Goal: Communication & Community: Answer question/provide support

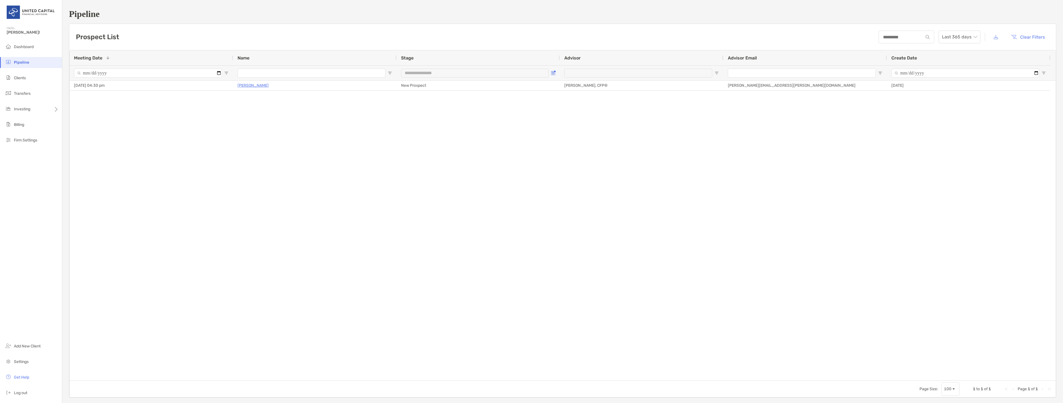
click at [554, 74] on span "Open Filter Menu" at bounding box center [553, 73] width 4 height 4
click at [557, 135] on div "New Prospect" at bounding box center [581, 139] width 53 height 8
type input "**********"
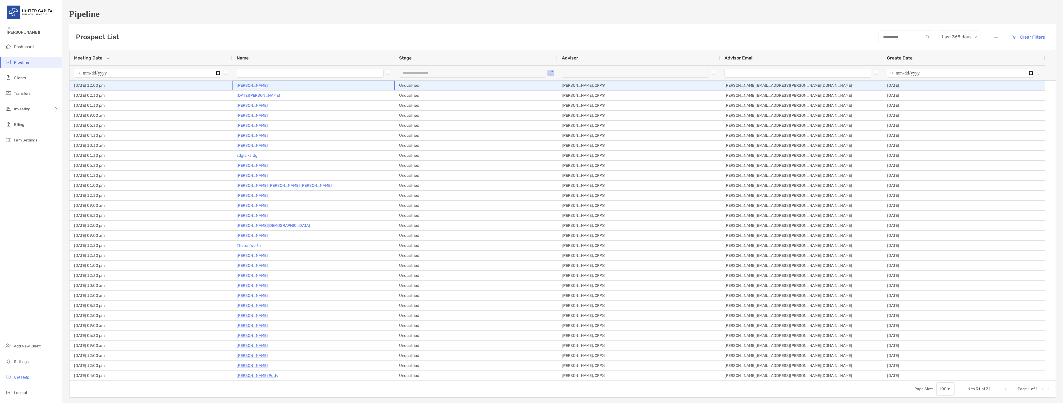
click at [262, 87] on p "[PERSON_NAME]" at bounding box center [252, 85] width 31 height 7
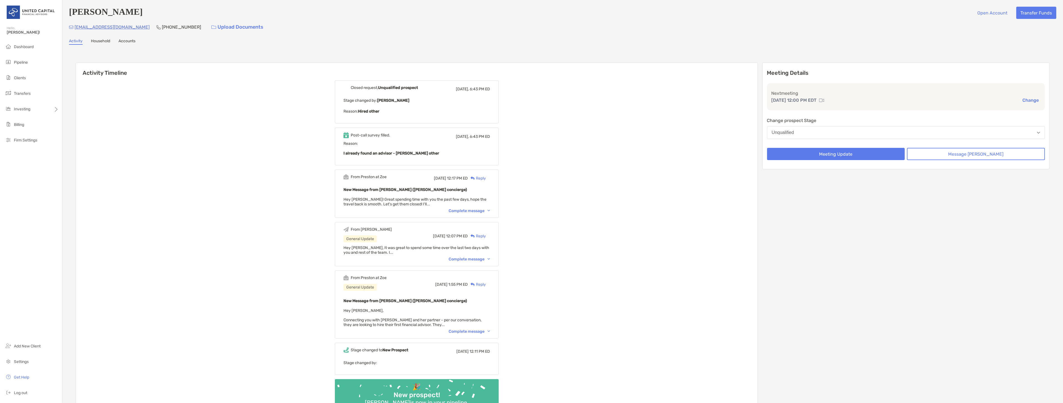
click at [475, 210] on div "Complete message" at bounding box center [469, 211] width 41 height 5
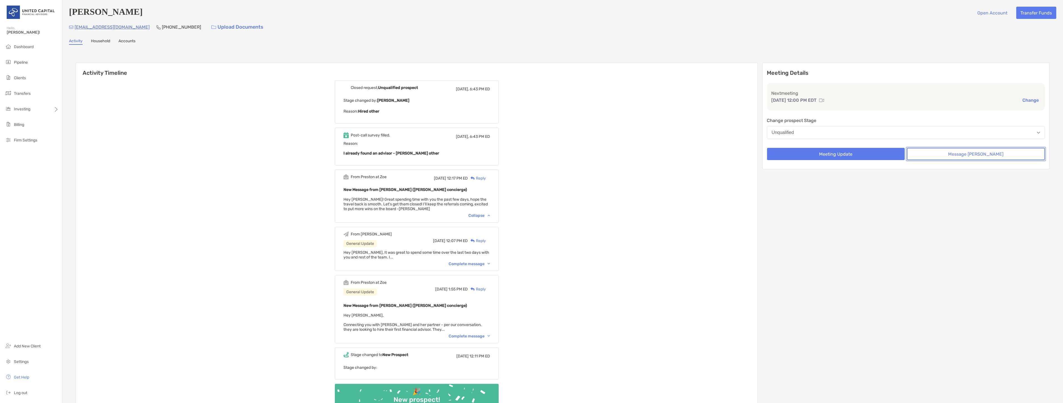
click at [941, 151] on button "Message [PERSON_NAME]" at bounding box center [976, 154] width 138 height 12
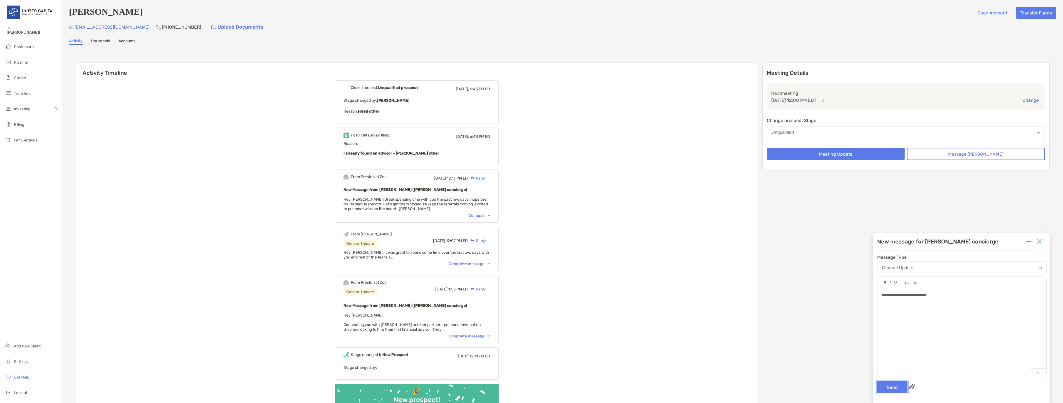
click at [891, 387] on button "Send" at bounding box center [892, 387] width 30 height 12
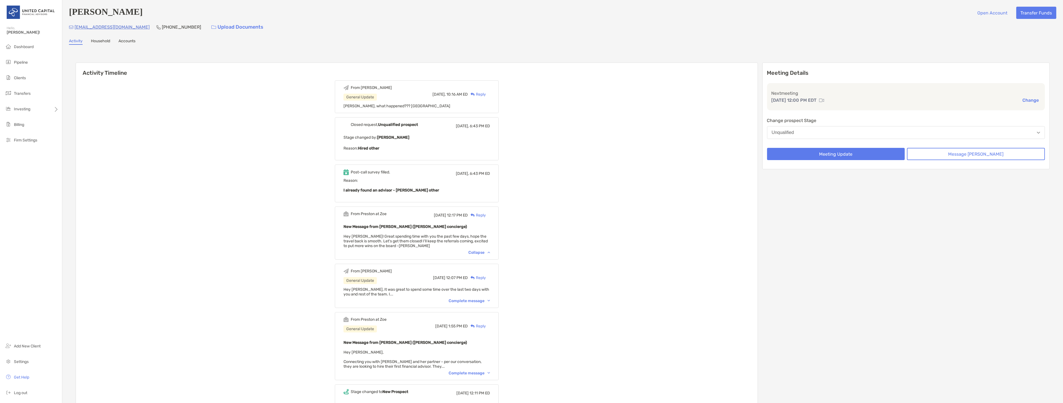
click at [468, 371] on div "Complete message" at bounding box center [469, 373] width 41 height 5
